Goal: Task Accomplishment & Management: Manage account settings

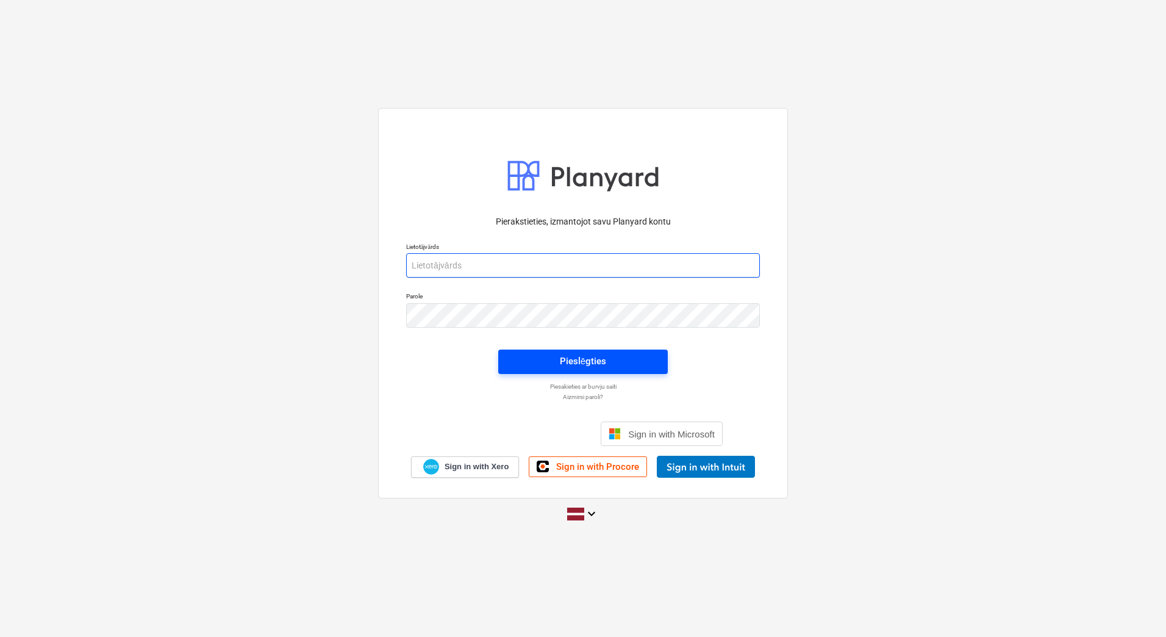
type input "[PERSON_NAME][EMAIL_ADDRESS][DOMAIN_NAME]"
click at [648, 354] on span "Pieslēgties" at bounding box center [583, 361] width 140 height 16
type input "[PERSON_NAME][EMAIL_ADDRESS][DOMAIN_NAME]"
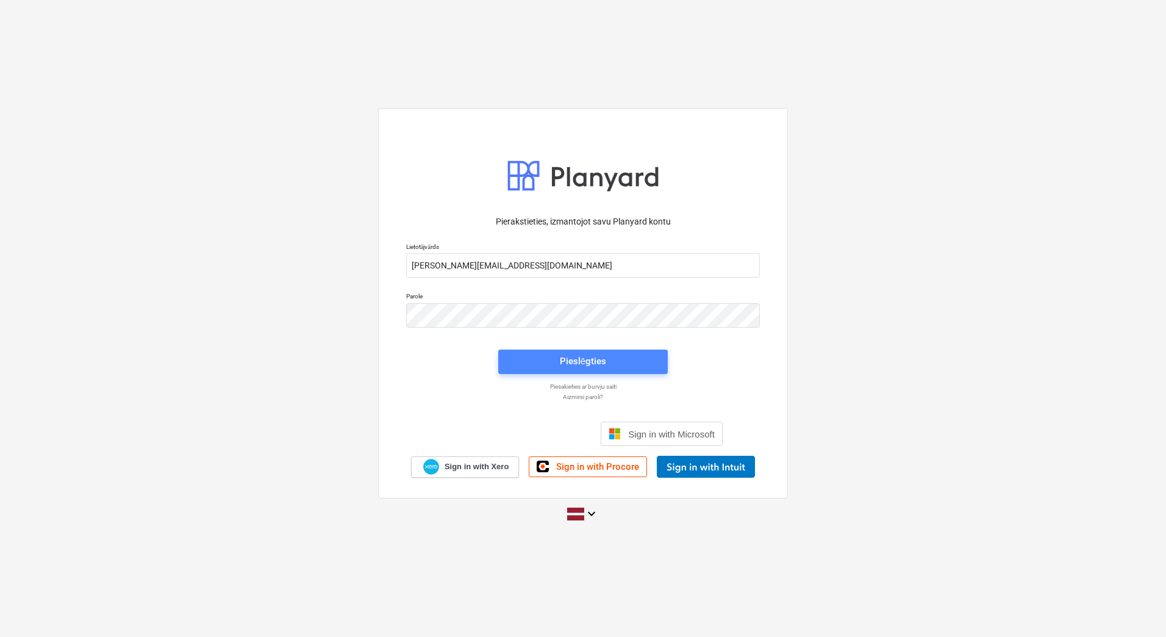
click at [582, 370] on button "Pieslēgties" at bounding box center [582, 361] width 169 height 24
